Goal: Complete application form

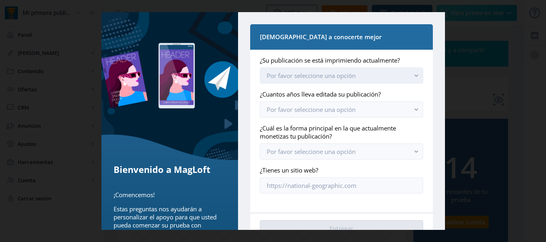
click at [414, 76] on icon "button" at bounding box center [416, 76] width 4 height 2
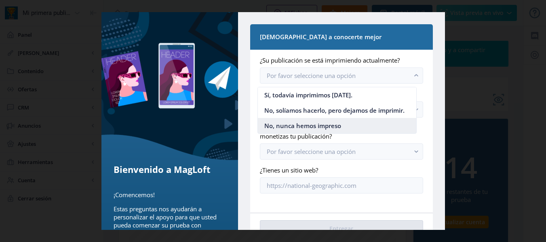
click at [337, 125] on font "No, nunca hemos impreso" at bounding box center [302, 126] width 77 height 8
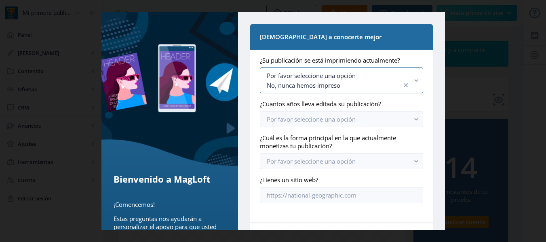
scroll to position [35, 0]
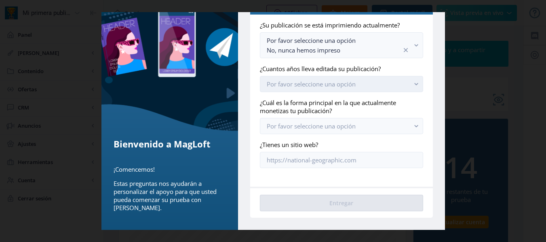
click at [412, 84] on rect "button" at bounding box center [416, 84] width 9 height 9
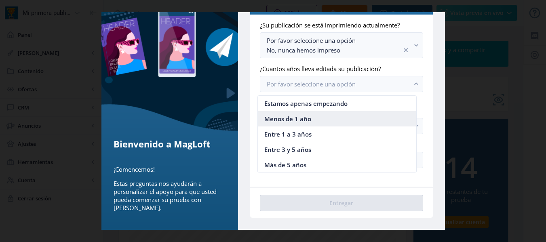
click at [316, 116] on nb-option "Menos de 1 año" at bounding box center [337, 118] width 159 height 15
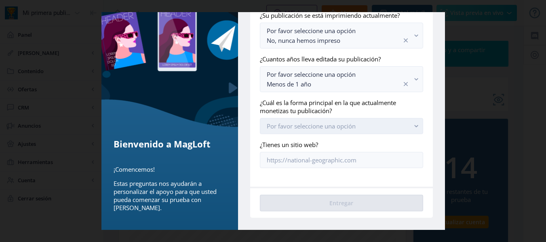
click at [412, 127] on rect "button" at bounding box center [416, 126] width 9 height 9
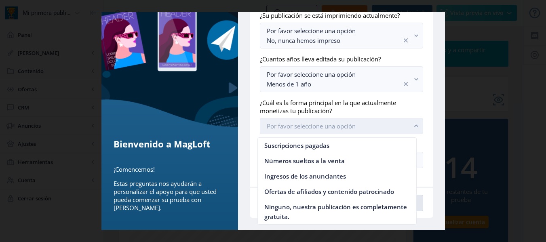
click at [414, 127] on icon "button" at bounding box center [416, 126] width 4 height 2
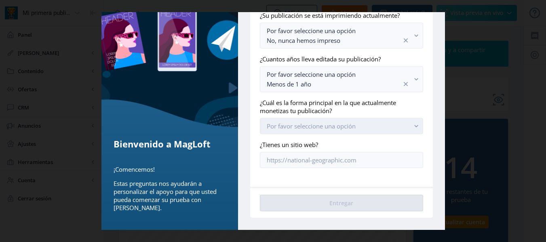
click at [412, 127] on rect "button" at bounding box center [416, 126] width 9 height 9
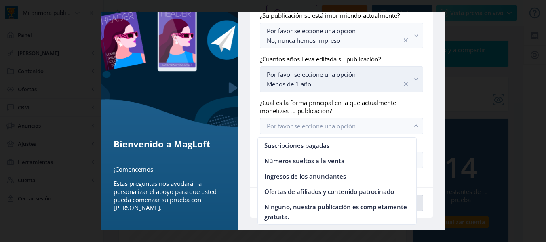
scroll to position [4, 0]
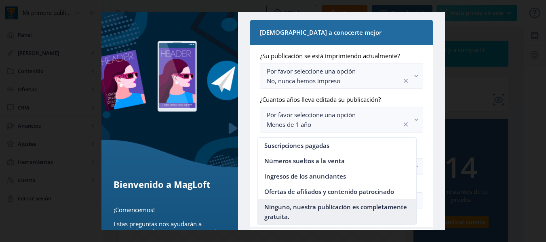
click at [290, 205] on font "Ninguno, nuestra publicación es completamente gratuita." at bounding box center [335, 212] width 143 height 18
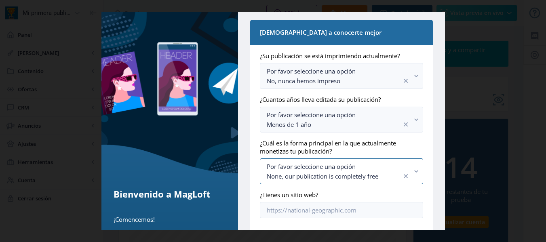
scroll to position [14, 0]
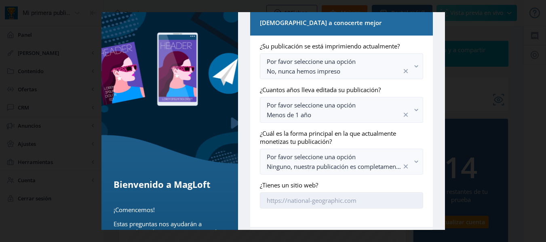
click at [266, 199] on input "¿Tienes un sitio web?" at bounding box center [341, 200] width 163 height 16
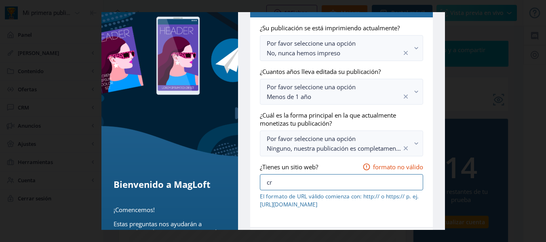
drag, startPoint x: 271, startPoint y: 188, endPoint x: 254, endPoint y: 186, distance: 16.7
click at [254, 188] on nb-card-body "¿Su publicación se está imprimiendo actualmente? Por favor seleccione una opció…" at bounding box center [341, 122] width 182 height 210
paste input "[EMAIL_ADDRESS],com"
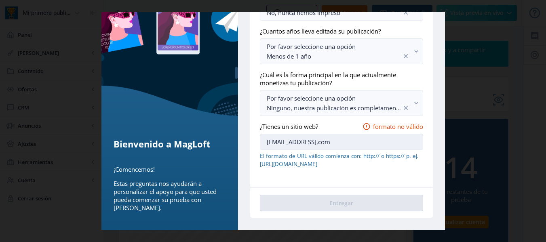
click at [342, 145] on input "[EMAIL_ADDRESS],com" at bounding box center [341, 142] width 163 height 16
click at [338, 145] on input "[EMAIL_ADDRESS],com" at bounding box center [341, 142] width 163 height 16
drag, startPoint x: 291, startPoint y: 142, endPoint x: 240, endPoint y: 142, distance: 50.9
click at [240, 142] on div "[DEMOGRAPHIC_DATA] a conocerte mejor ¿Su publicación se está imprimiendo actual…" at bounding box center [341, 84] width 207 height 291
paste input "[URL][DOMAIN_NAME]"
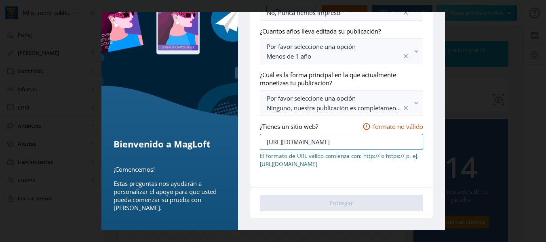
scroll to position [55, 0]
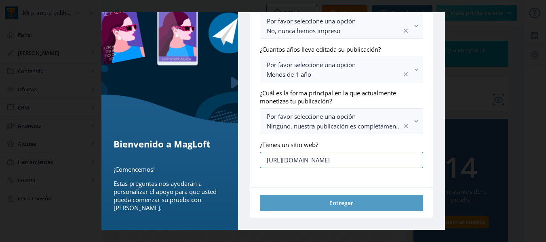
type input "[URL][DOMAIN_NAME]"
click at [345, 201] on font "Entregar" at bounding box center [342, 203] width 24 height 8
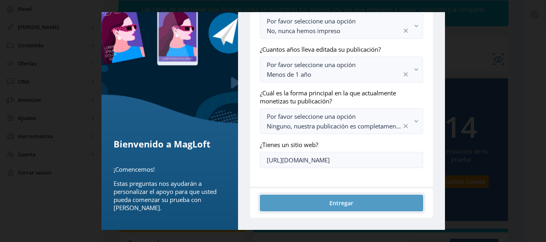
click at [343, 204] on font "Entregar" at bounding box center [342, 203] width 24 height 8
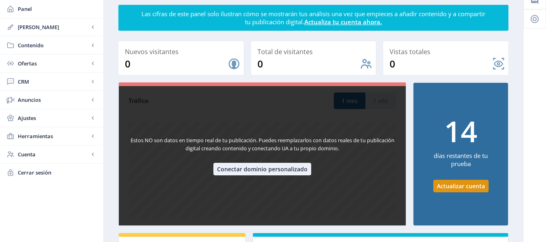
scroll to position [0, 0]
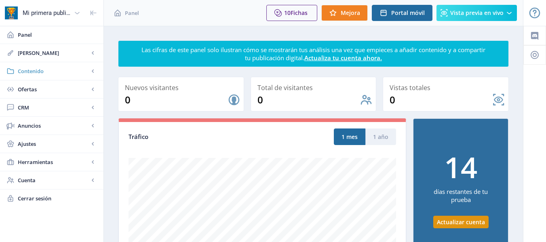
click at [39, 74] on font "Contenido" at bounding box center [31, 71] width 26 height 7
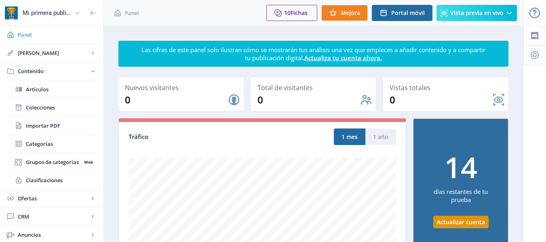
click at [36, 37] on span "Panel" at bounding box center [57, 35] width 79 height 8
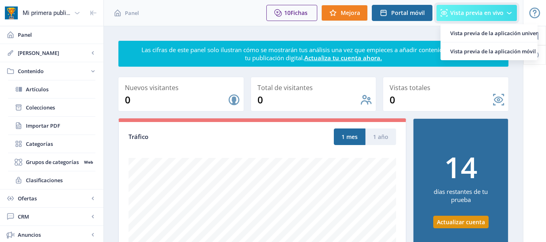
click at [462, 13] on font "Vista previa en vivo" at bounding box center [476, 13] width 53 height 8
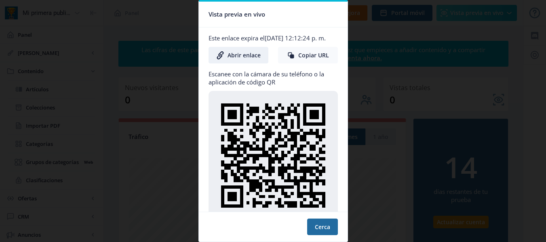
scroll to position [23, 0]
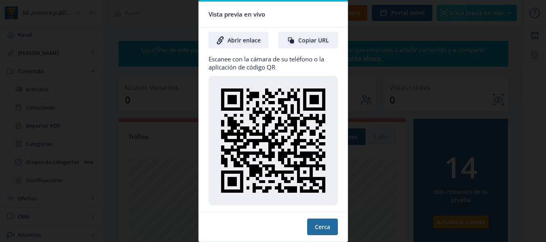
click at [99, 54] on div at bounding box center [273, 121] width 546 height 242
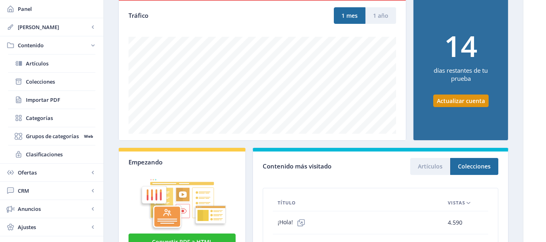
scroll to position [0, 0]
